Goal: Task Accomplishment & Management: Use online tool/utility

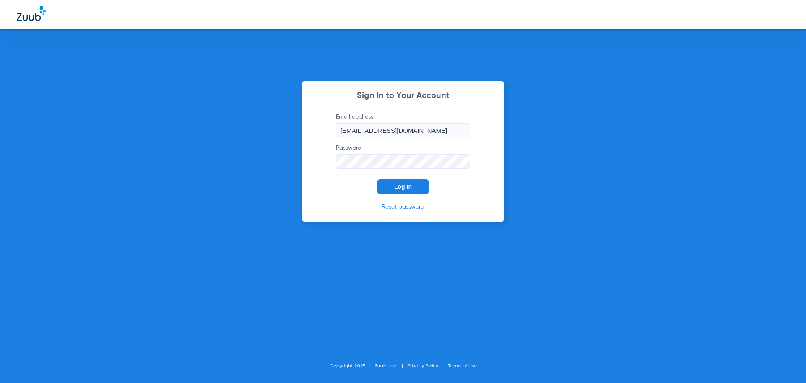
click at [394, 186] on span "Log In" at bounding box center [403, 186] width 18 height 7
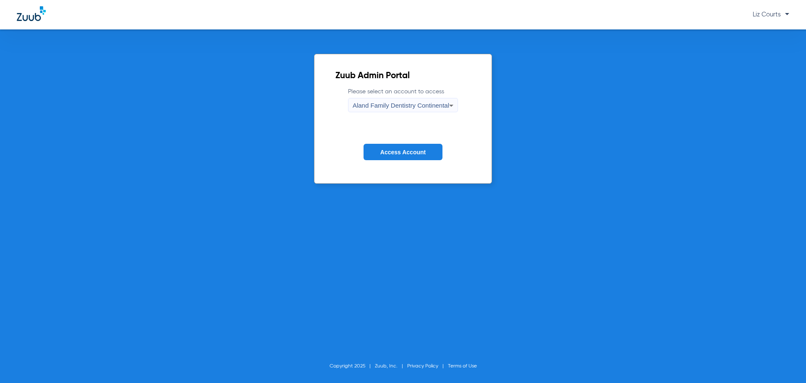
click at [394, 104] on span "Aland Family Dentistry Continental" at bounding box center [401, 105] width 97 height 7
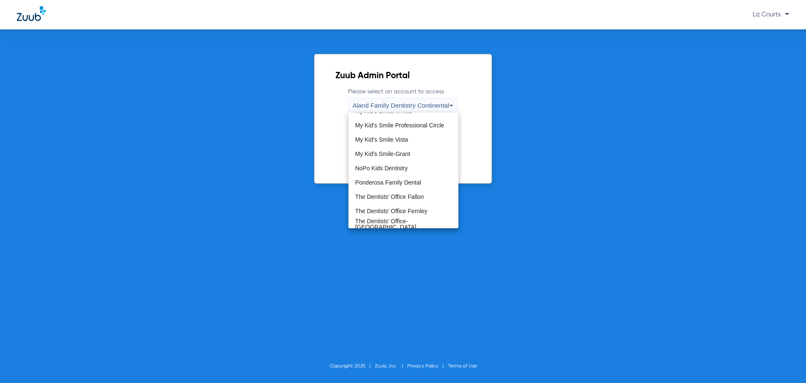
scroll to position [252, 0]
click at [401, 165] on span "NoPo Kids Dentistry" at bounding box center [381, 168] width 52 height 6
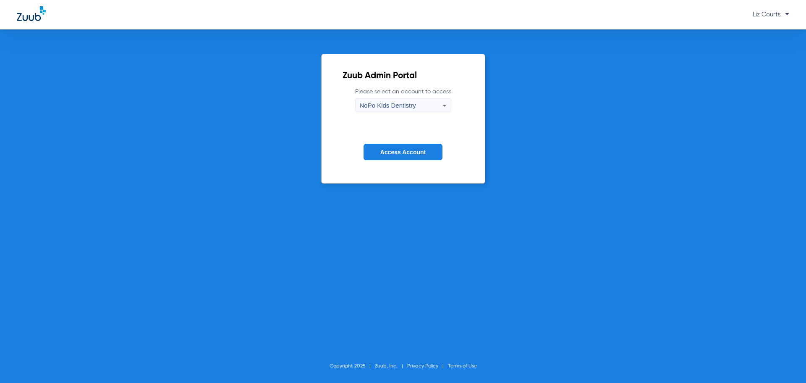
click at [400, 161] on form "Please select an account to access NoPo Kids Dentistry Access Account" at bounding box center [403, 129] width 121 height 85
click at [400, 156] on button "Access Account" at bounding box center [403, 152] width 79 height 16
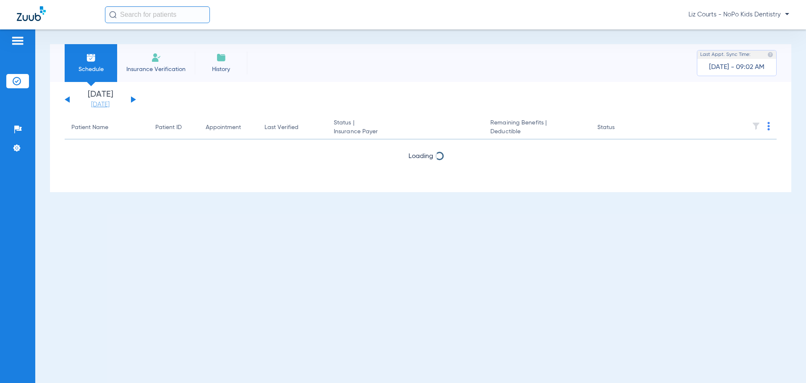
click at [92, 102] on link "[DATE]" at bounding box center [100, 104] width 50 height 8
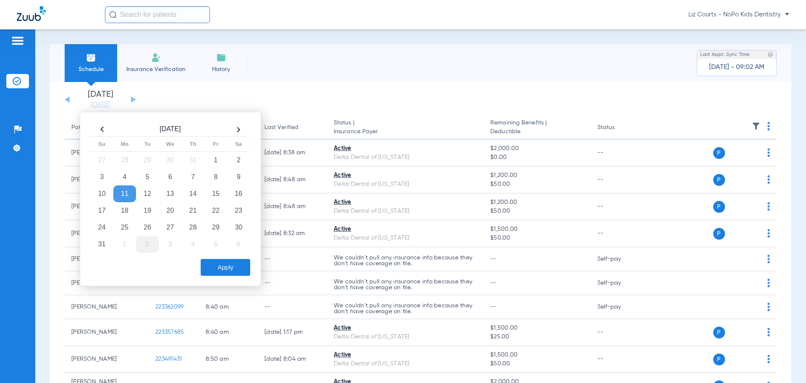
click at [145, 245] on td "2" at bounding box center [147, 244] width 23 height 17
click at [216, 264] on button "Apply" at bounding box center [226, 267] width 50 height 17
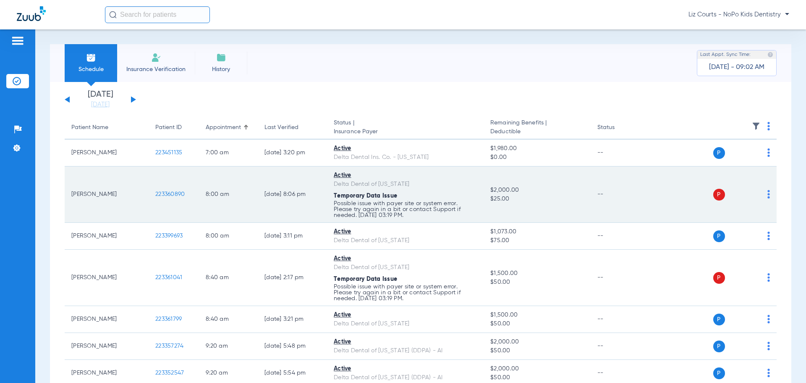
click at [768, 196] on img at bounding box center [769, 194] width 3 height 8
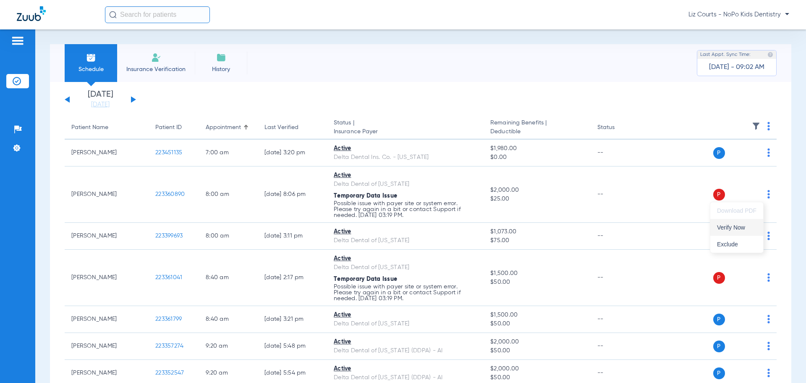
click at [740, 226] on span "Verify Now" at bounding box center [736, 227] width 39 height 6
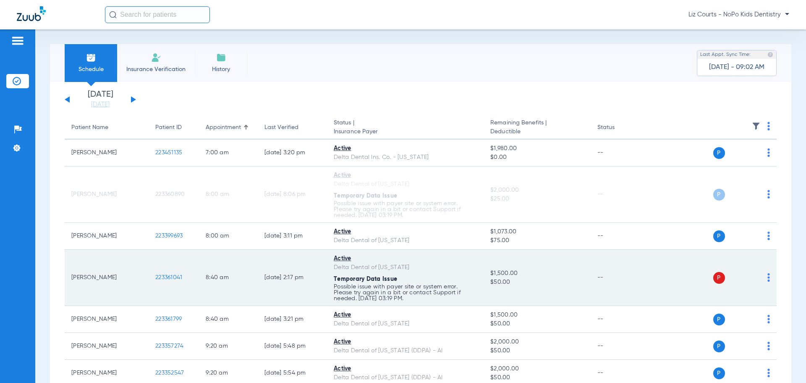
click at [768, 280] on img at bounding box center [769, 277] width 3 height 8
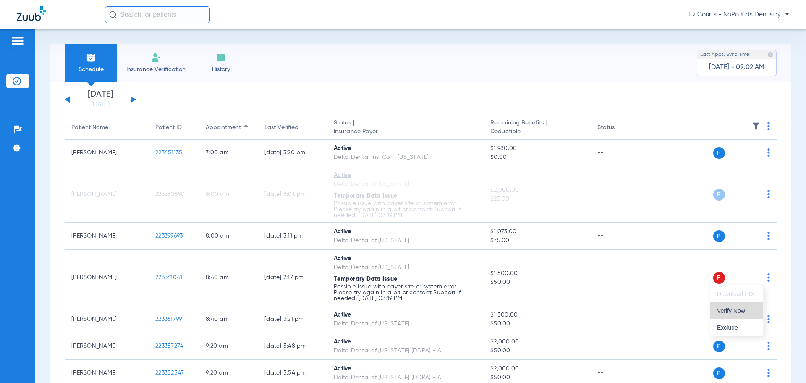
click at [739, 310] on span "Verify Now" at bounding box center [736, 310] width 39 height 6
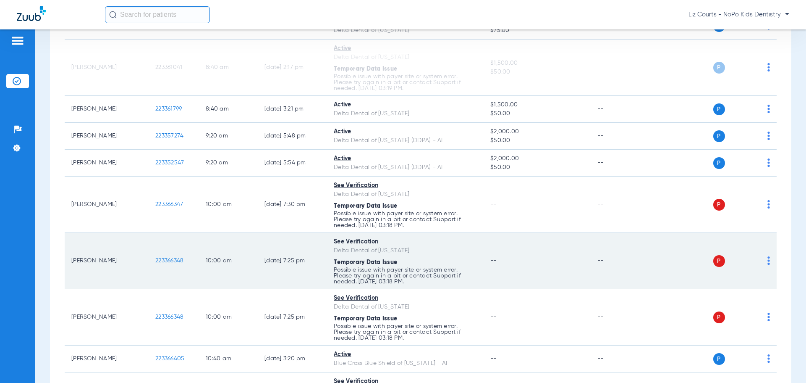
scroll to position [252, 0]
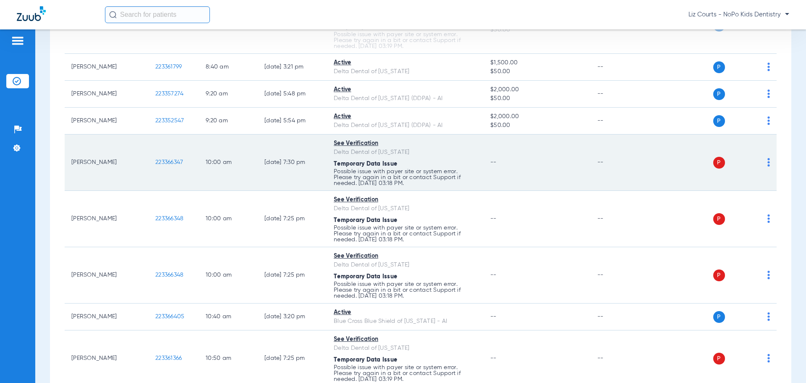
click at [768, 162] on img at bounding box center [769, 162] width 3 height 8
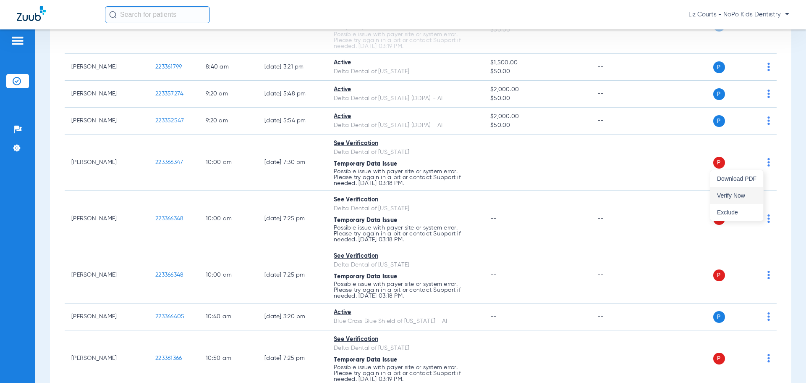
click at [727, 196] on span "Verify Now" at bounding box center [736, 195] width 39 height 6
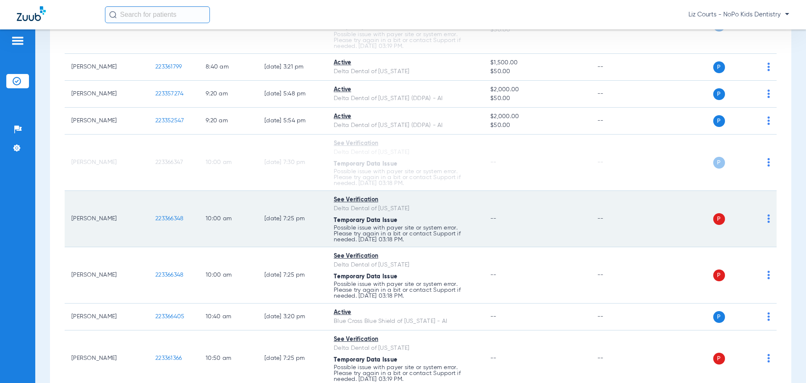
click at [761, 217] on div "P S" at bounding box center [709, 219] width 123 height 12
click at [760, 217] on div "P S" at bounding box center [709, 219] width 123 height 12
click at [768, 219] on img at bounding box center [769, 218] width 3 height 8
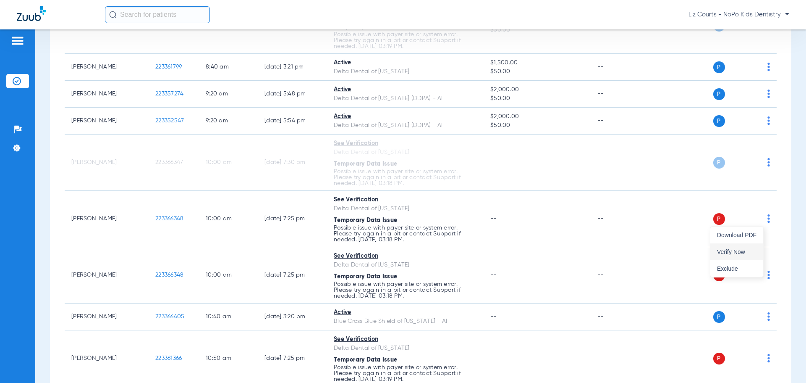
click at [735, 249] on span "Verify Now" at bounding box center [736, 252] width 39 height 6
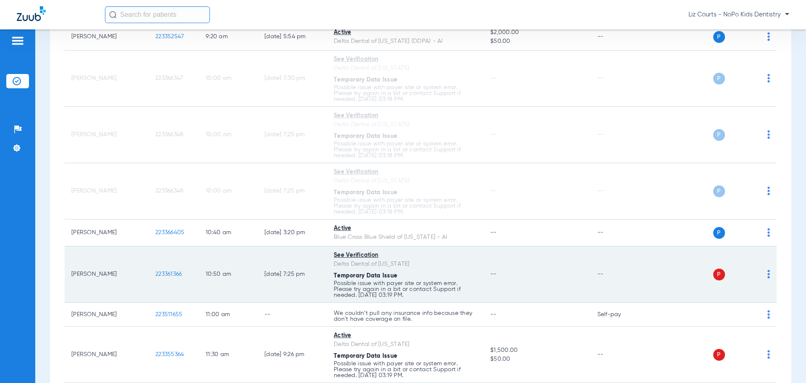
scroll to position [378, 0]
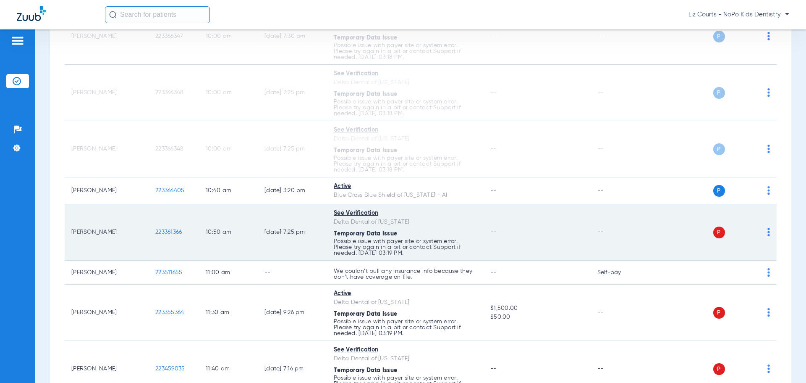
click at [768, 233] on img at bounding box center [769, 232] width 3 height 8
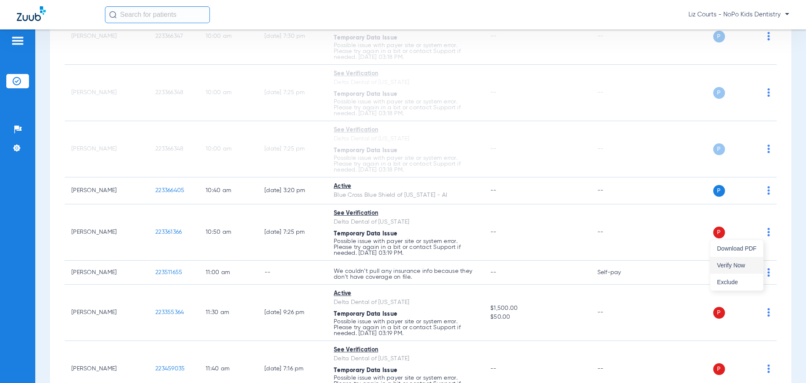
click at [750, 264] on span "Verify Now" at bounding box center [736, 265] width 39 height 6
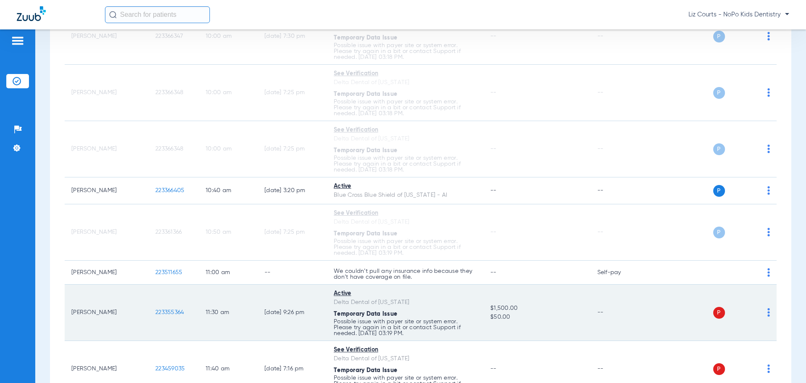
click at [768, 310] on img at bounding box center [769, 312] width 3 height 8
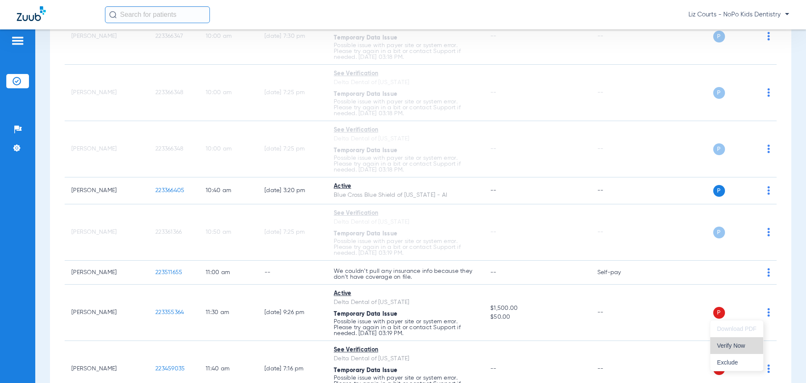
click at [732, 346] on span "Verify Now" at bounding box center [736, 345] width 39 height 6
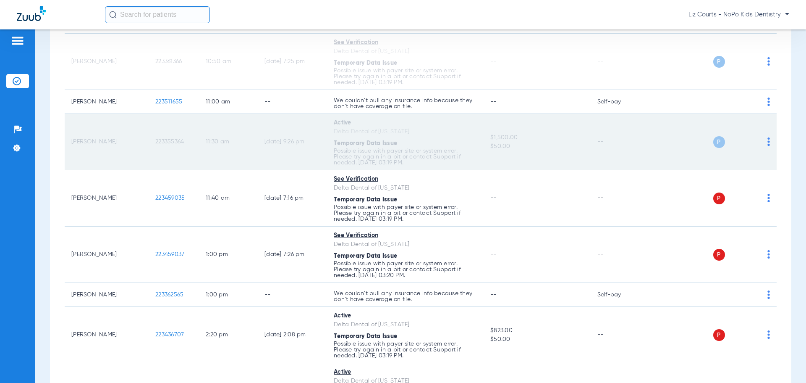
scroll to position [588, 0]
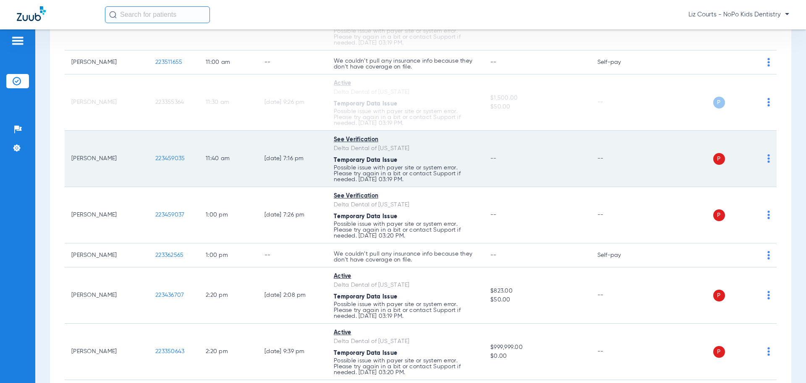
click at [768, 158] on img at bounding box center [769, 158] width 3 height 8
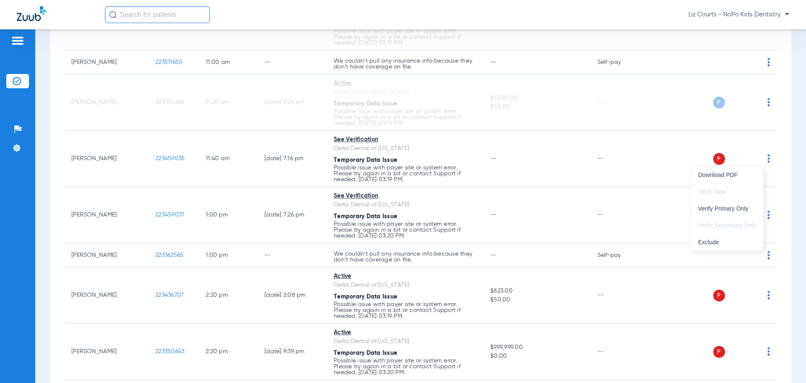
click at [787, 224] on div at bounding box center [403, 191] width 806 height 383
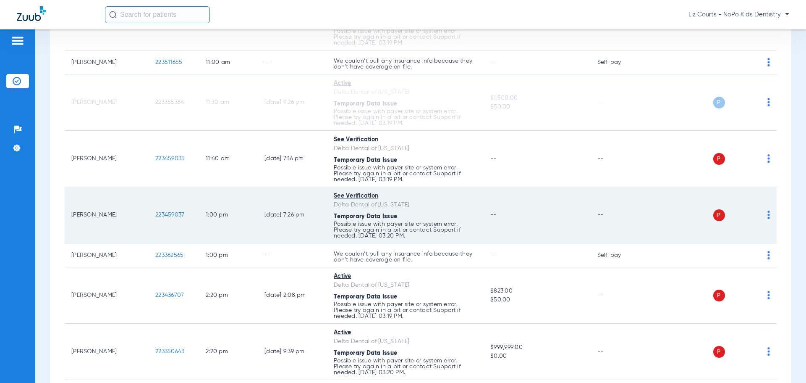
click at [768, 215] on img at bounding box center [769, 214] width 3 height 8
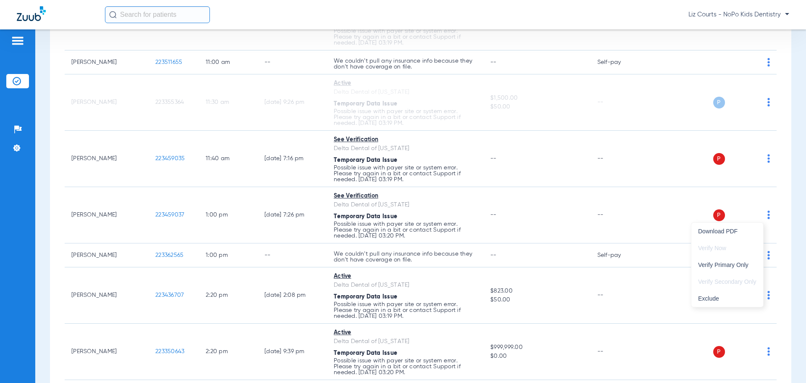
drag, startPoint x: 799, startPoint y: 299, endPoint x: 789, endPoint y: 297, distance: 10.2
click at [797, 297] on div at bounding box center [403, 191] width 806 height 383
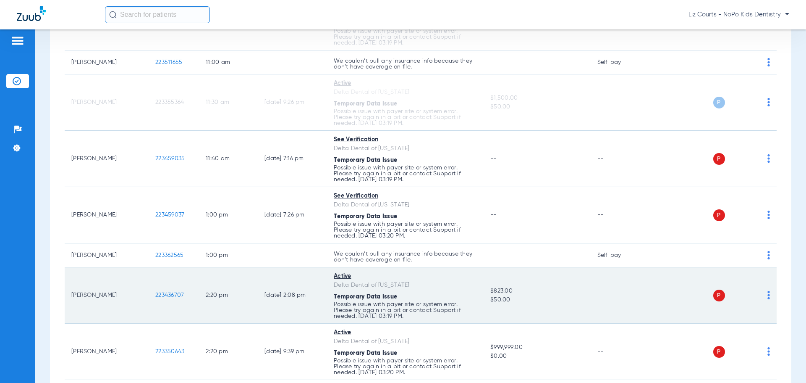
click at [768, 296] on img at bounding box center [769, 295] width 3 height 8
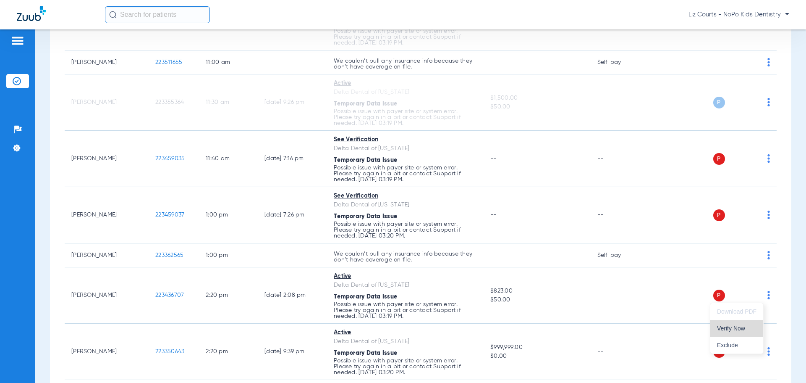
click at [741, 328] on span "Verify Now" at bounding box center [736, 328] width 39 height 6
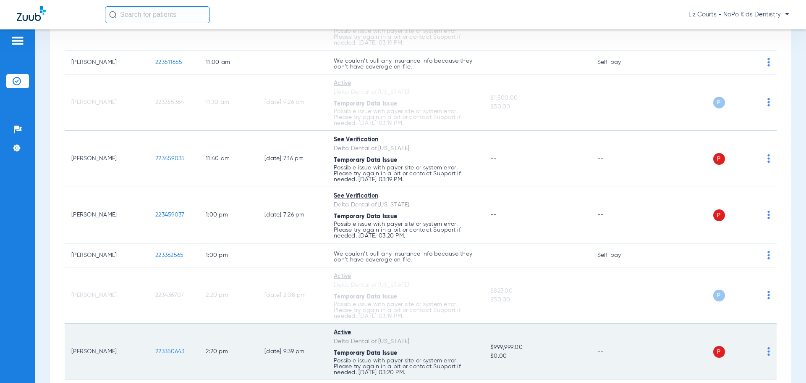
scroll to position [630, 0]
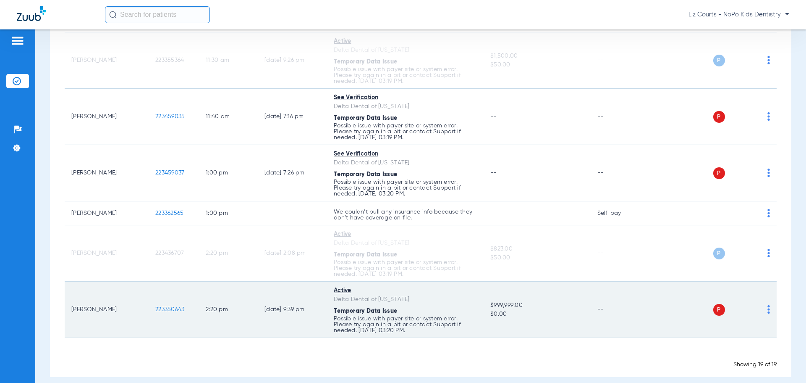
click at [768, 311] on img at bounding box center [769, 309] width 3 height 8
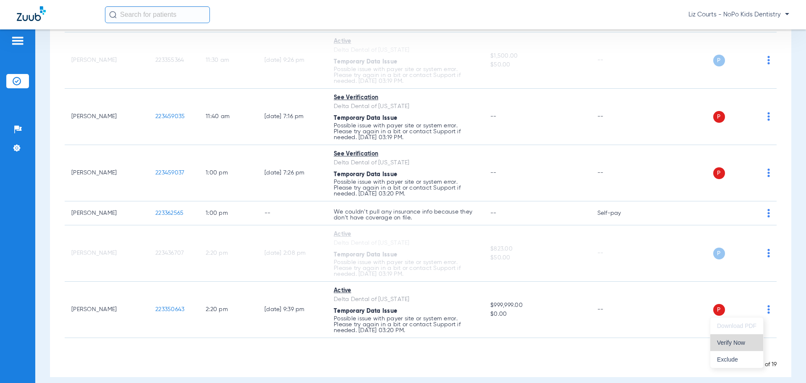
click at [749, 343] on span "Verify Now" at bounding box center [736, 342] width 39 height 6
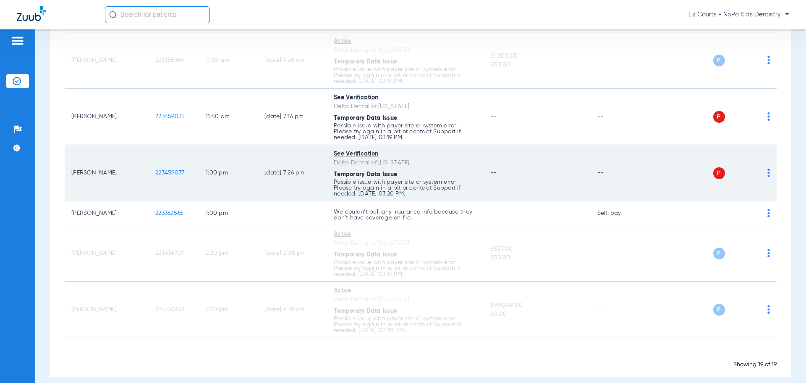
click at [768, 173] on img at bounding box center [769, 172] width 3 height 8
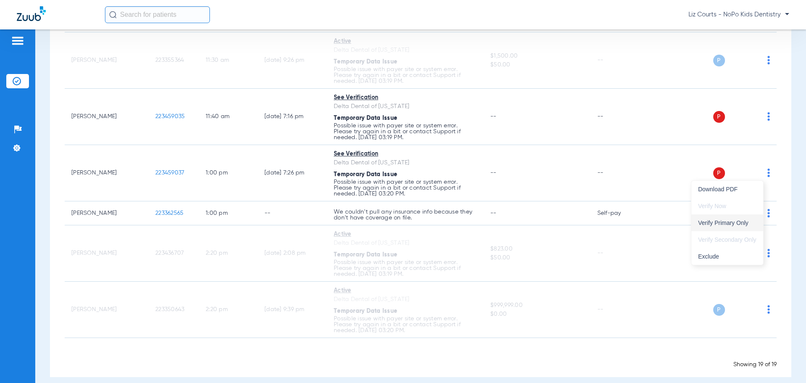
click at [723, 225] on span "Verify Primary Only" at bounding box center [727, 223] width 58 height 6
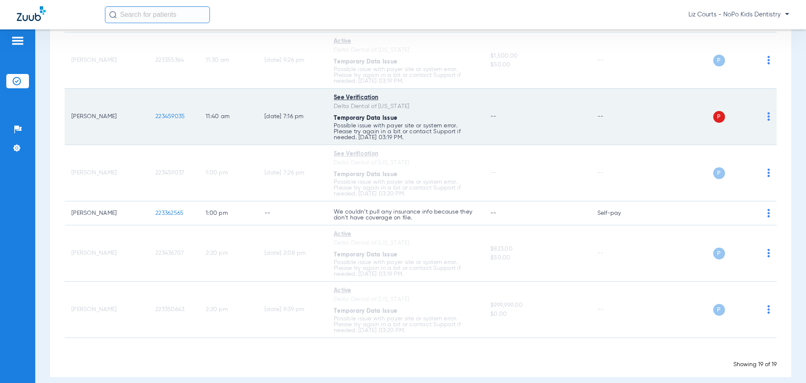
click at [768, 112] on img at bounding box center [769, 116] width 3 height 8
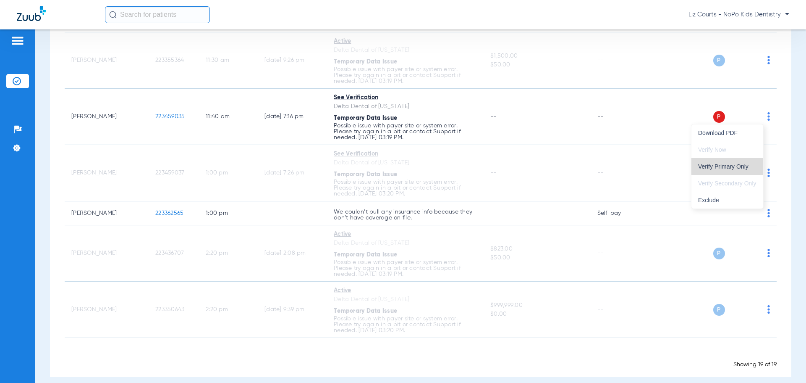
click at [747, 165] on span "Verify Primary Only" at bounding box center [727, 166] width 58 height 6
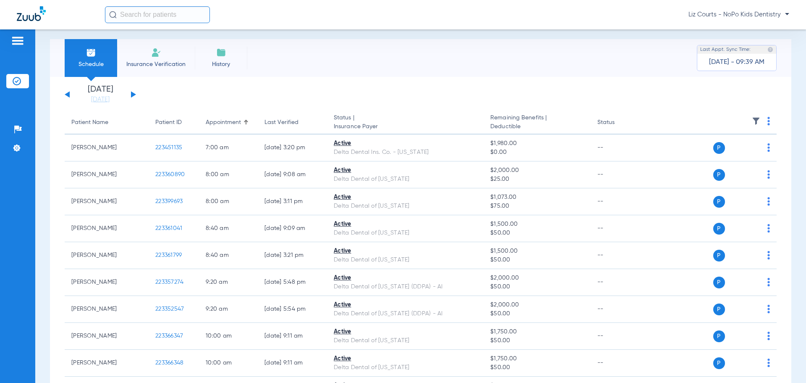
scroll to position [0, 0]
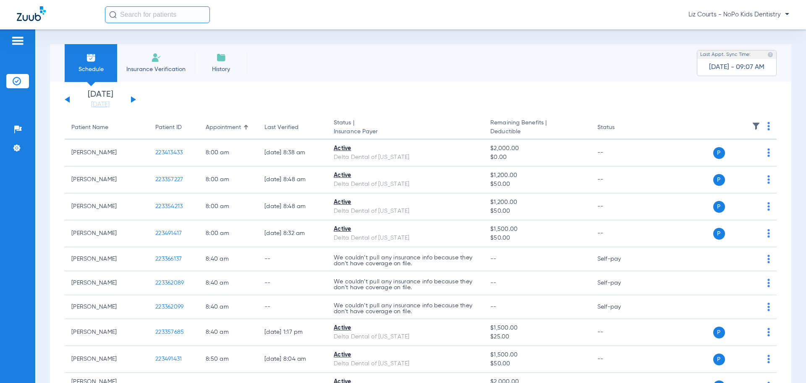
click at [742, 13] on span "Liz Courts - NoPo Kids Dentistry" at bounding box center [739, 14] width 101 height 8
click at [743, 29] on span "Account Selection" at bounding box center [757, 30] width 47 height 6
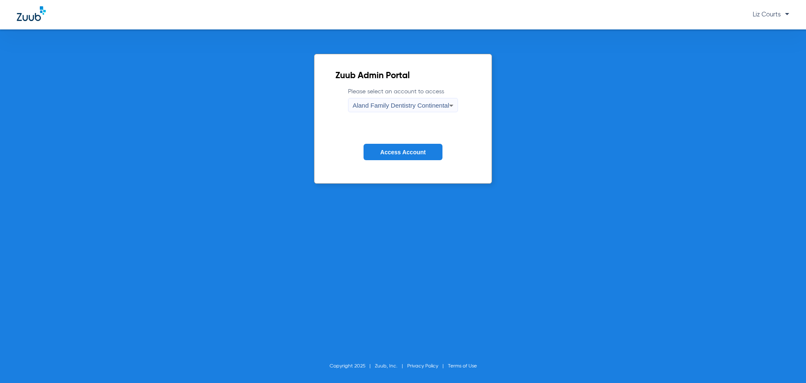
click at [383, 105] on span "Aland Family Dentistry Continental" at bounding box center [401, 105] width 97 height 7
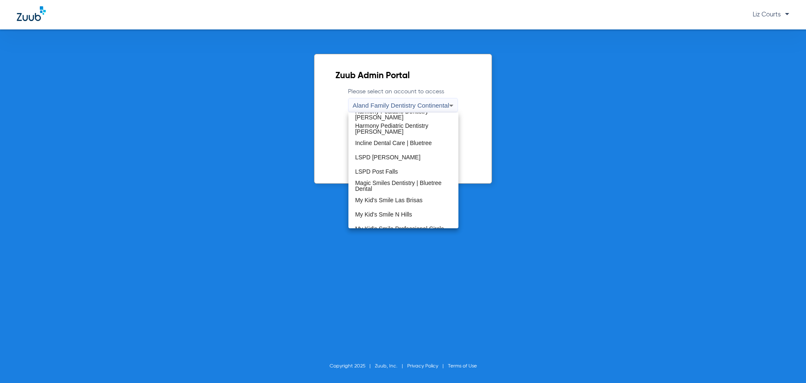
scroll to position [168, 0]
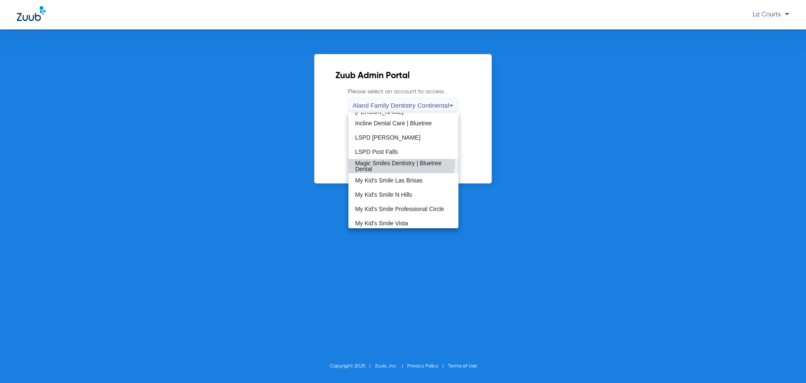
click at [401, 160] on span "Magic Smiles Dentistry | Bluetree Dental" at bounding box center [403, 166] width 97 height 12
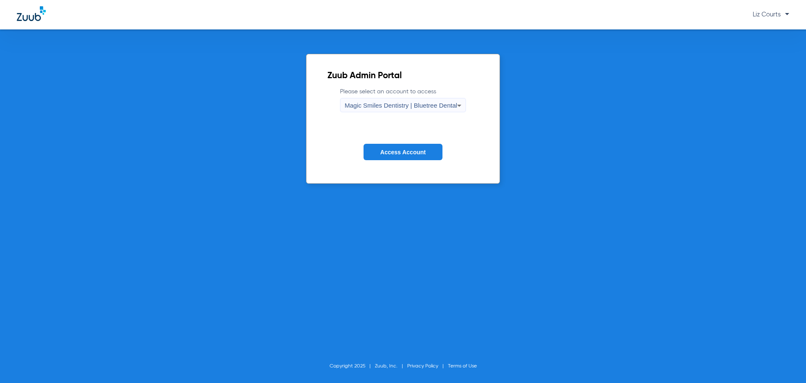
click at [401, 153] on span "Access Account" at bounding box center [402, 152] width 45 height 7
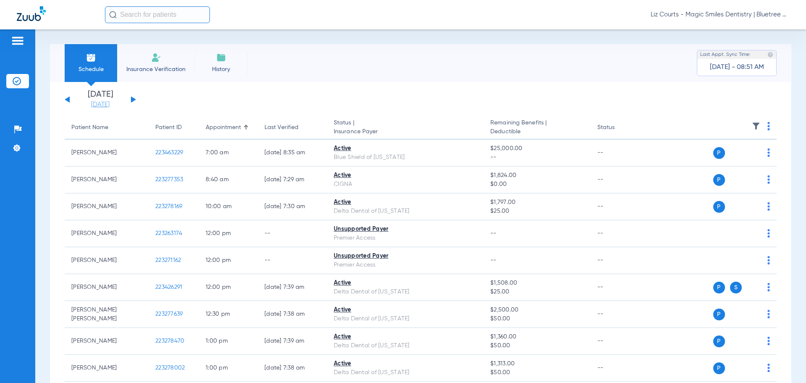
click at [94, 102] on link "[DATE]" at bounding box center [100, 104] width 50 height 8
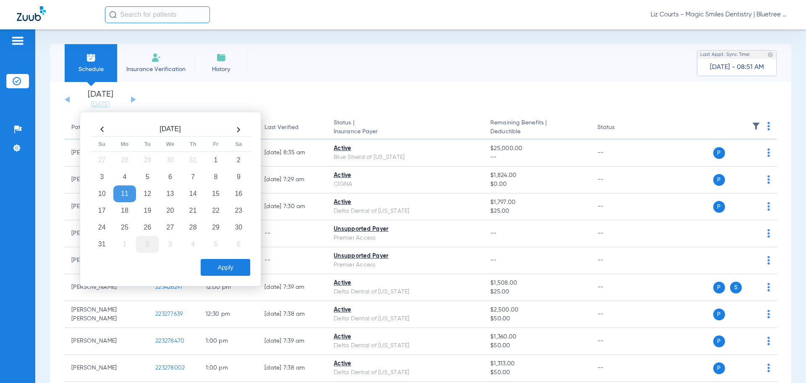
click at [147, 242] on td "2" at bounding box center [147, 244] width 23 height 17
click at [237, 270] on button "Apply" at bounding box center [226, 267] width 50 height 17
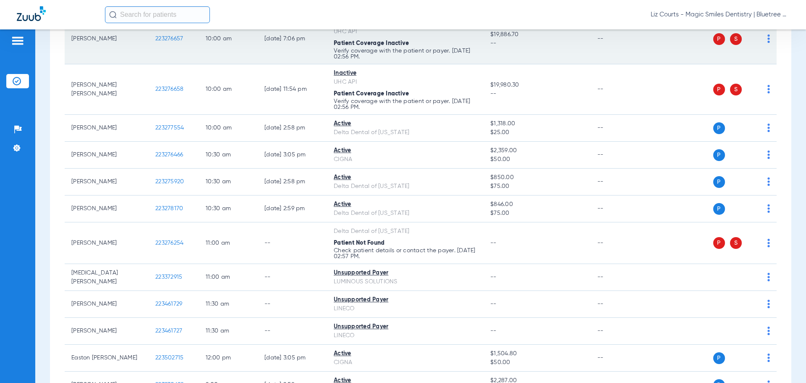
scroll to position [294, 0]
